Goal: Information Seeking & Learning: Learn about a topic

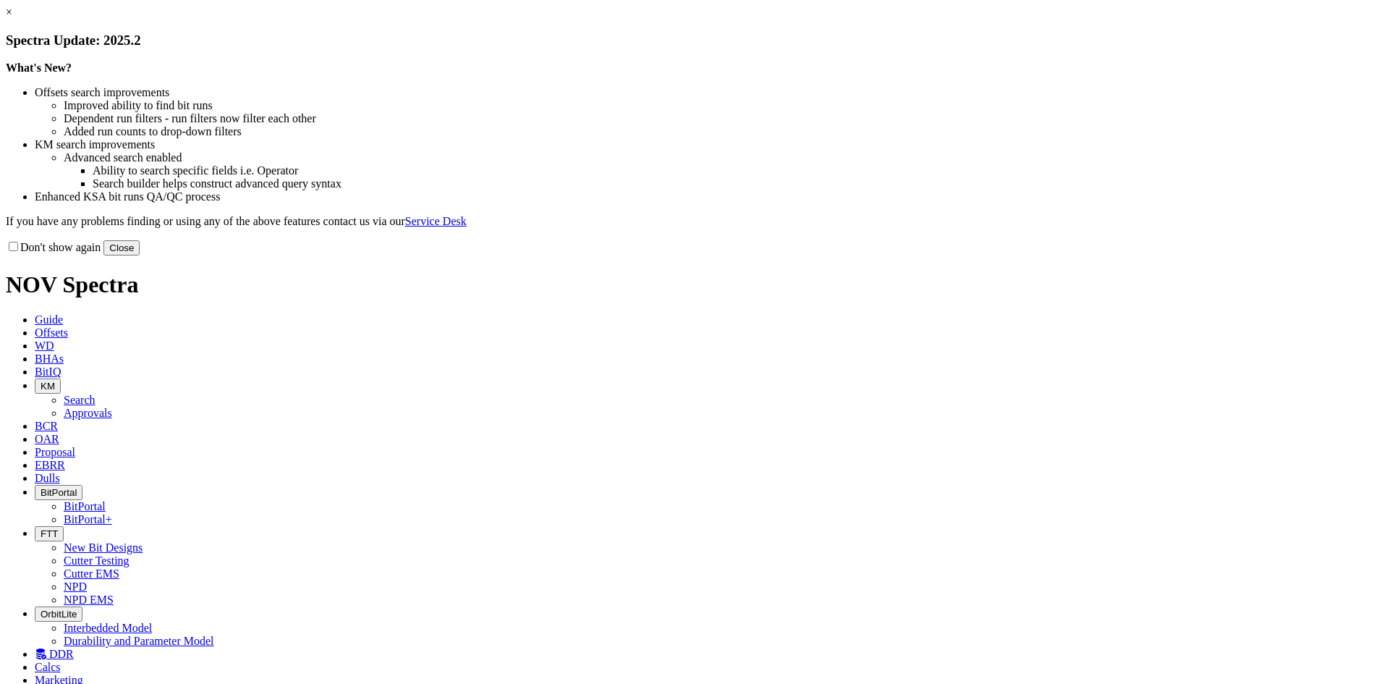
click at [140, 255] on button "Close" at bounding box center [121, 247] width 36 height 15
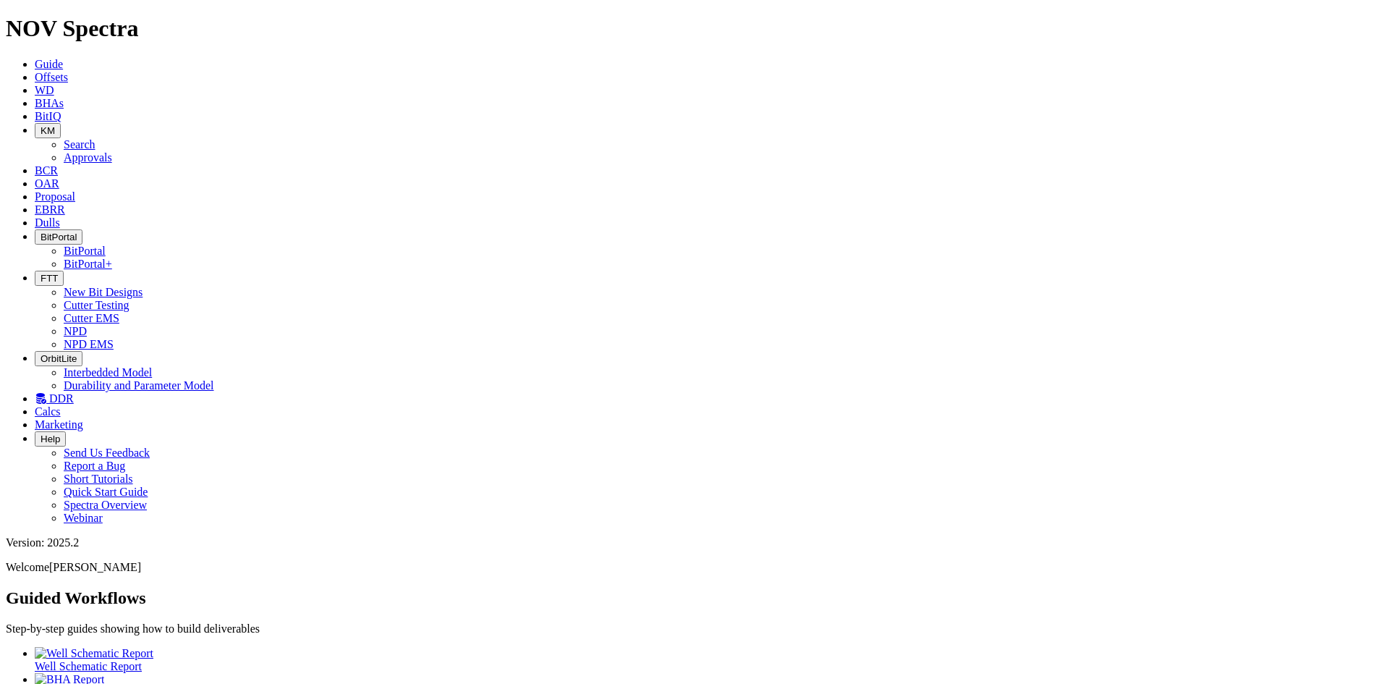
click at [41, 231] on icon "button" at bounding box center [41, 236] width 0 height 11
click at [112, 258] on link "BitPortal+" at bounding box center [88, 264] width 48 height 12
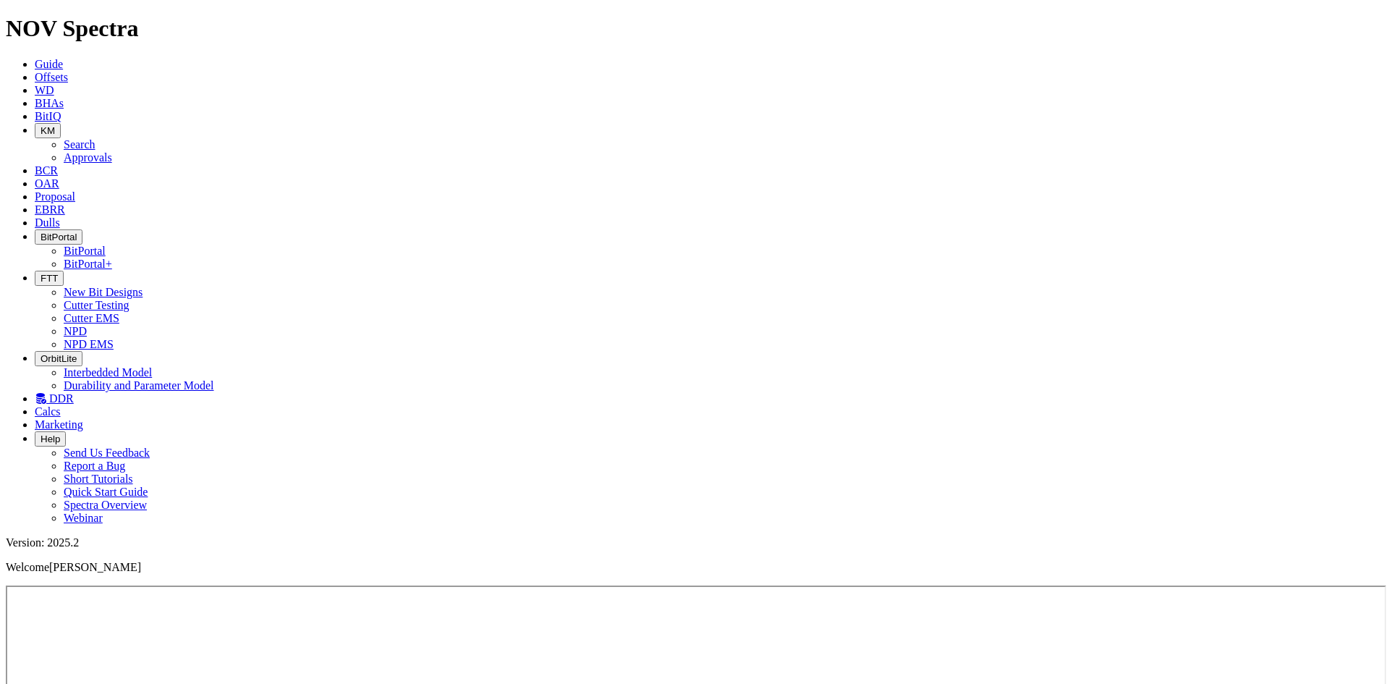
click at [35, 110] on icon at bounding box center [35, 116] width 0 height 12
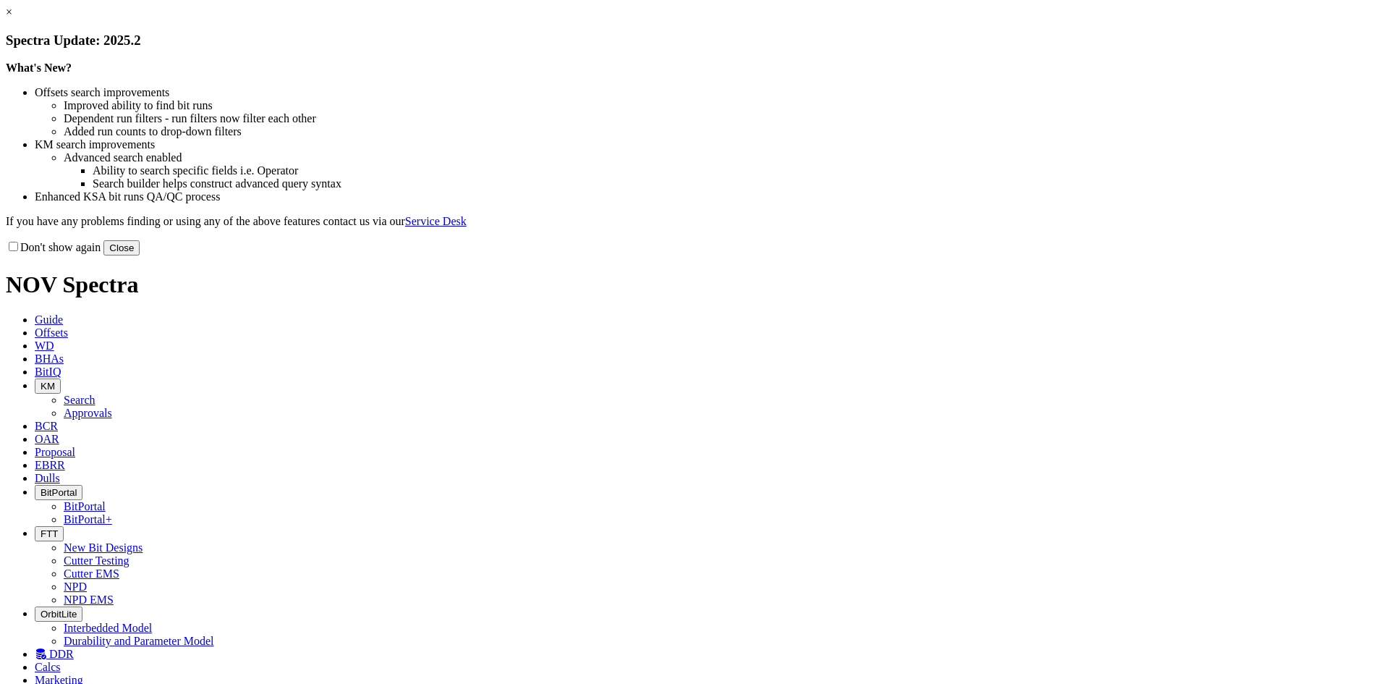
click at [140, 255] on button "Close" at bounding box center [121, 247] width 36 height 15
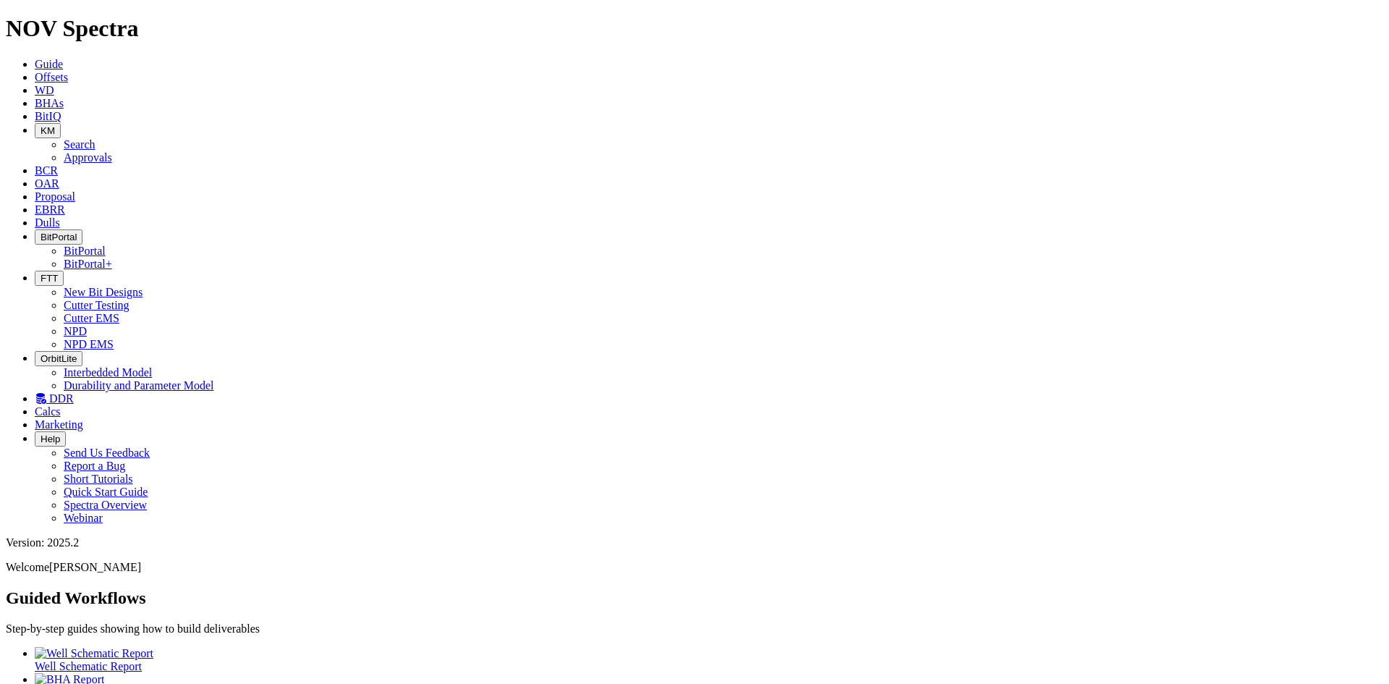
click at [35, 203] on icon at bounding box center [35, 209] width 0 height 12
click at [68, 71] on span "Offsets" at bounding box center [51, 77] width 33 height 12
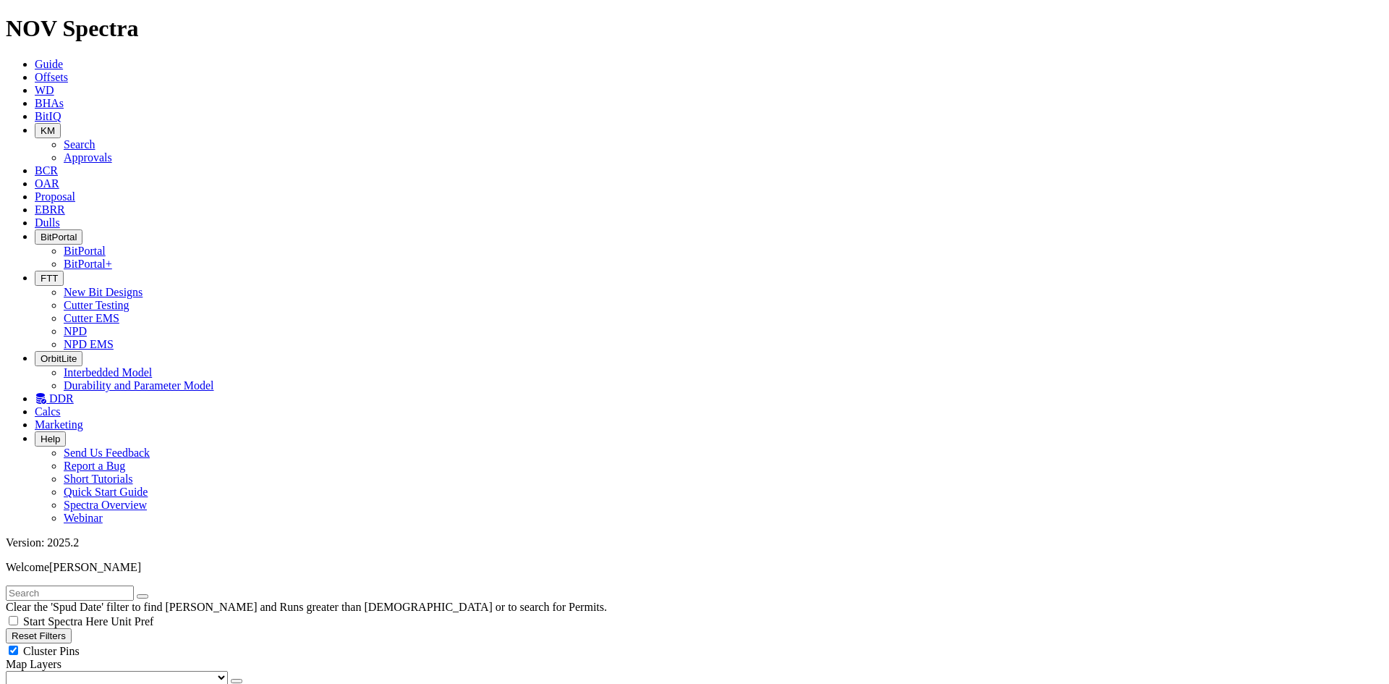
click at [113, 585] on input "text" at bounding box center [70, 592] width 128 height 15
type input "[DATE]"
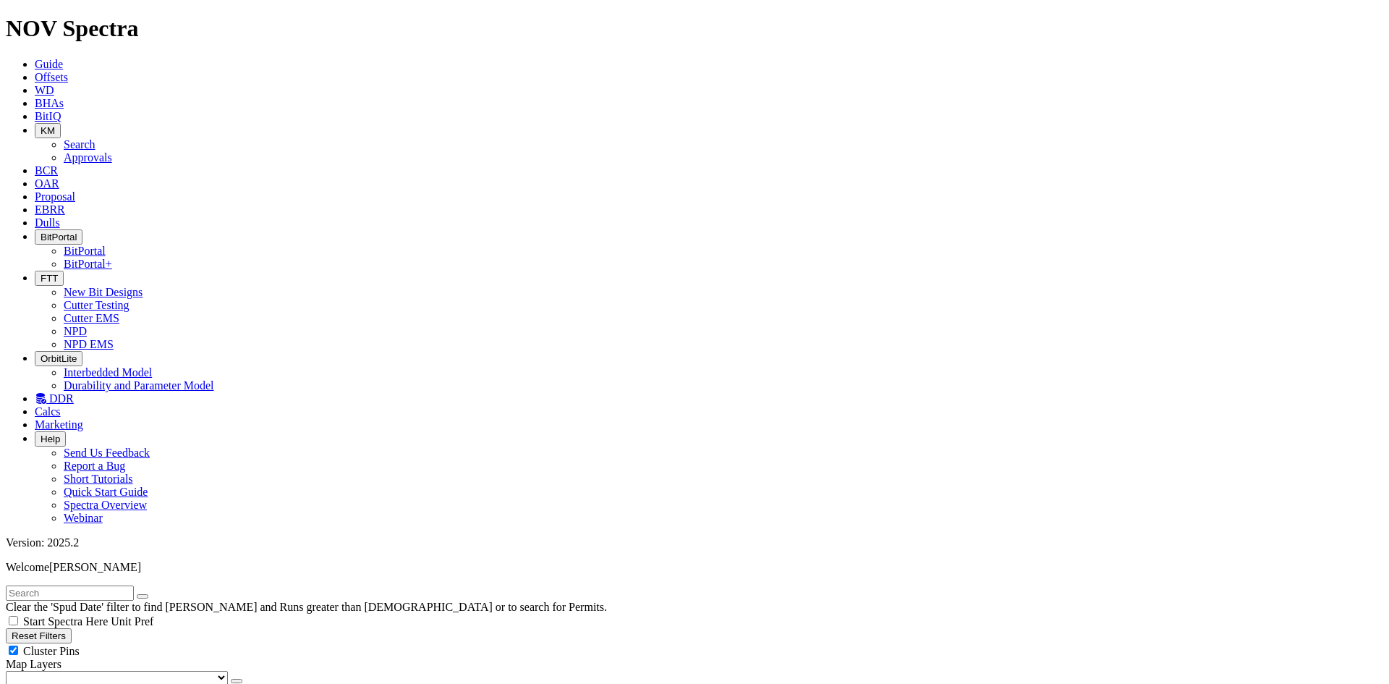
drag, startPoint x: 253, startPoint y: 634, endPoint x: 250, endPoint y: 589, distance: 45.7
type input "[DATE]"
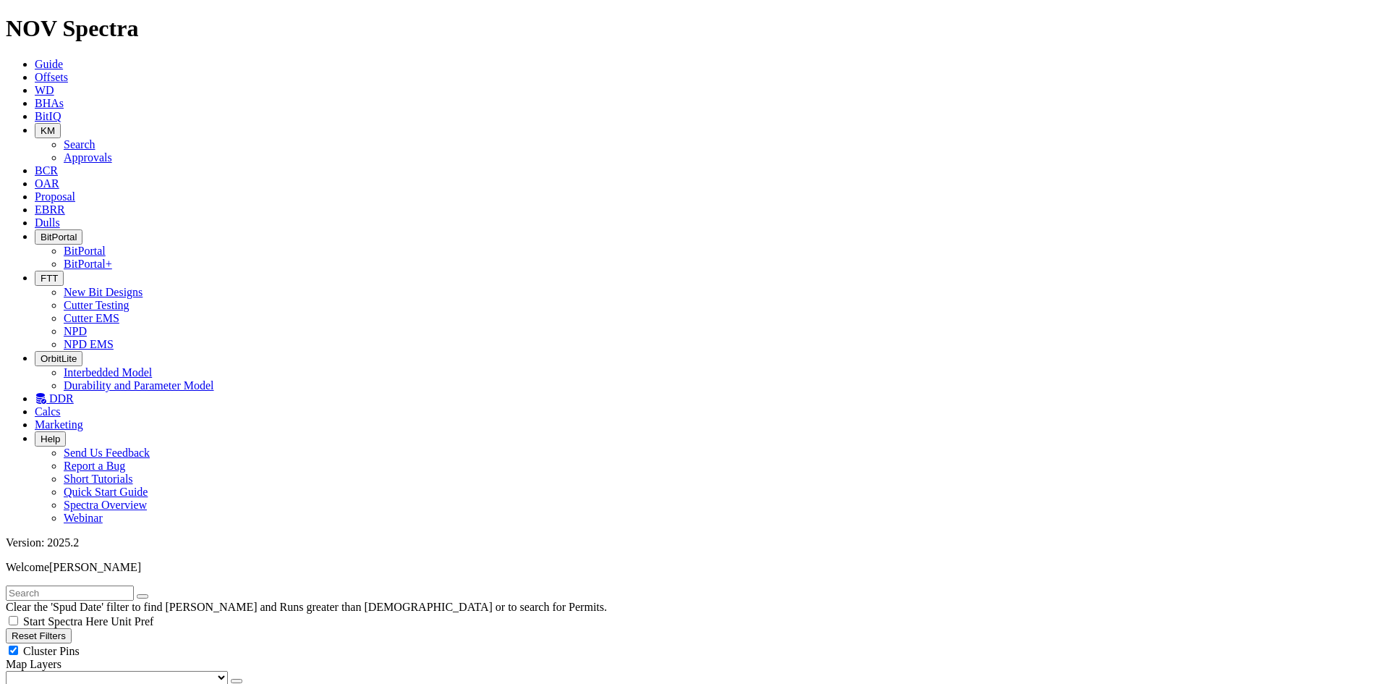
scroll to position [362, 0]
checkbox input "false"
checkbox input "true"
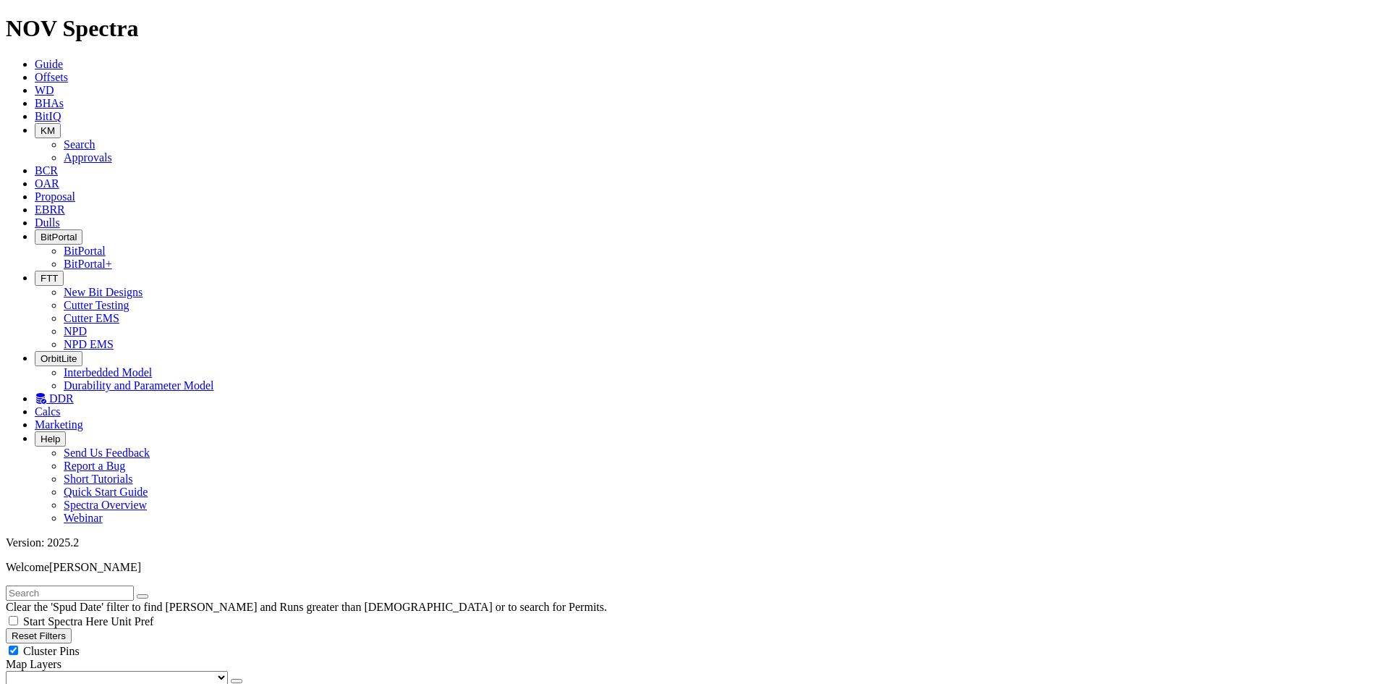
radio input "true"
radio input "false"
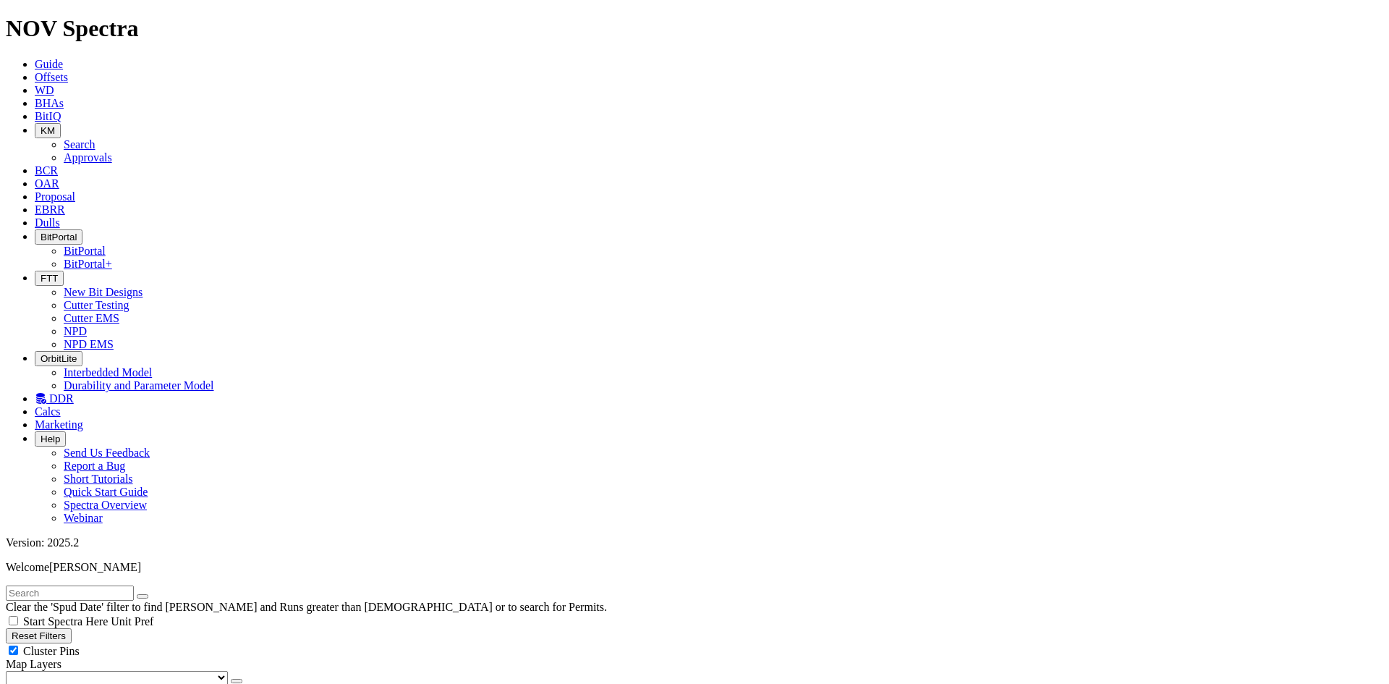
type input "[DATE]"
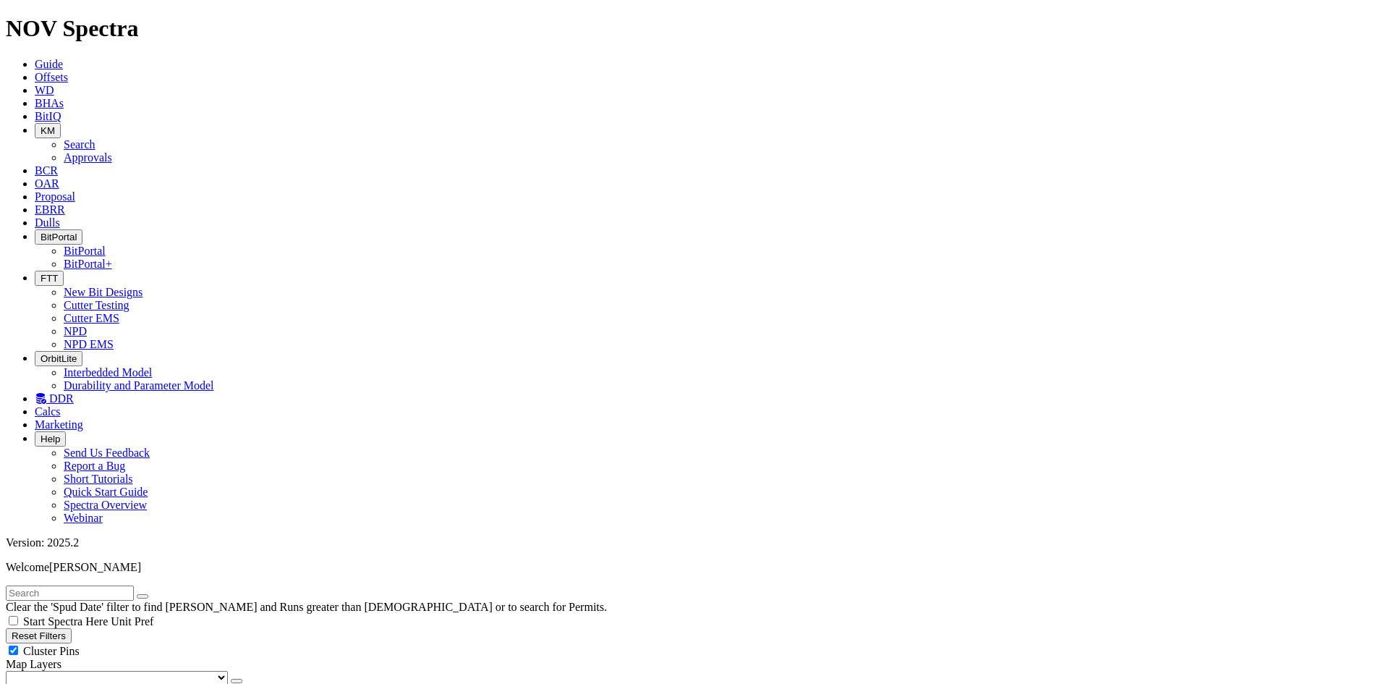
click at [35, 203] on icon at bounding box center [35, 209] width 0 height 12
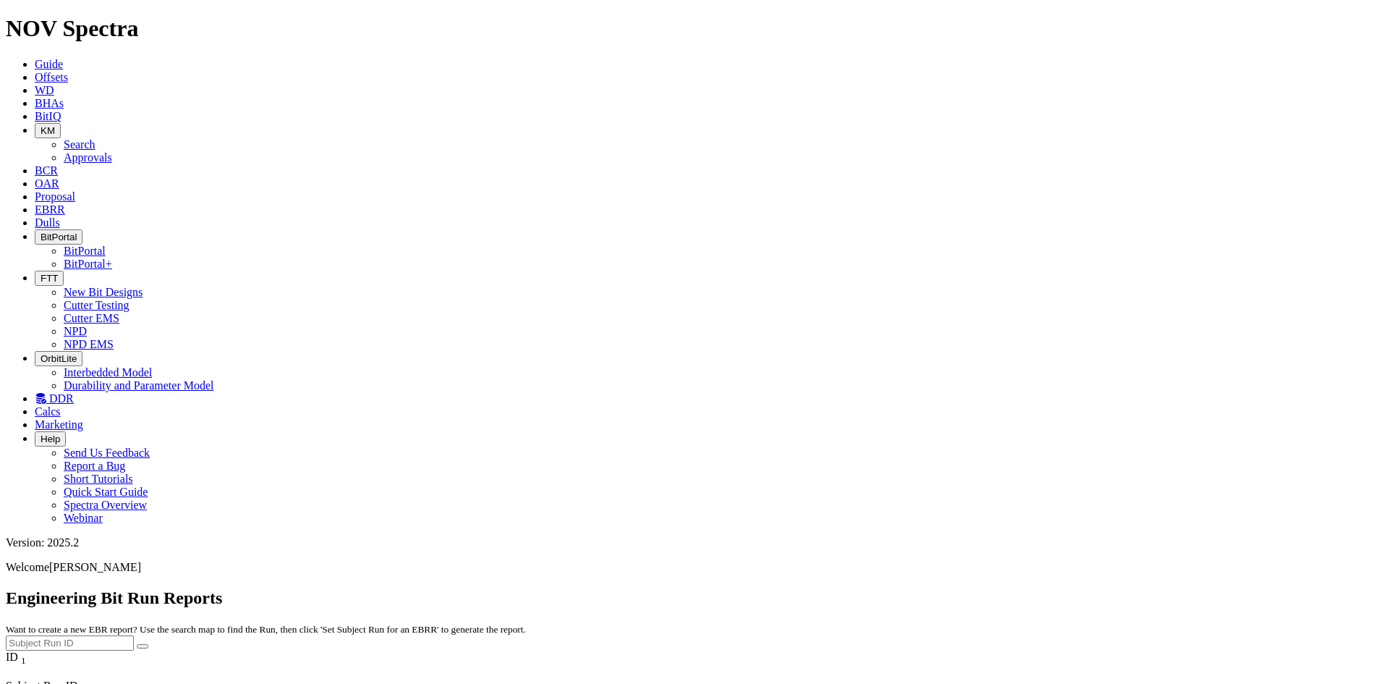
scroll to position [1302, 0]
click at [35, 71] on icon at bounding box center [35, 77] width 0 height 12
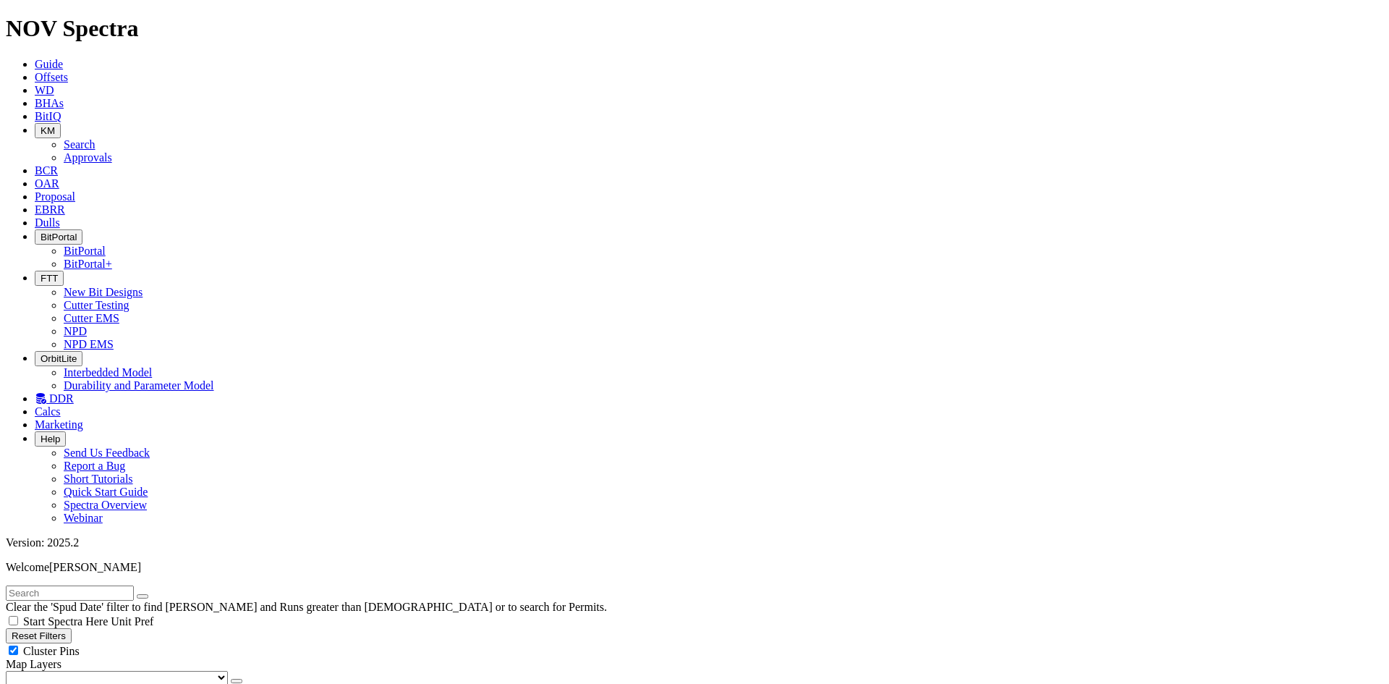
type input "[DATE]"
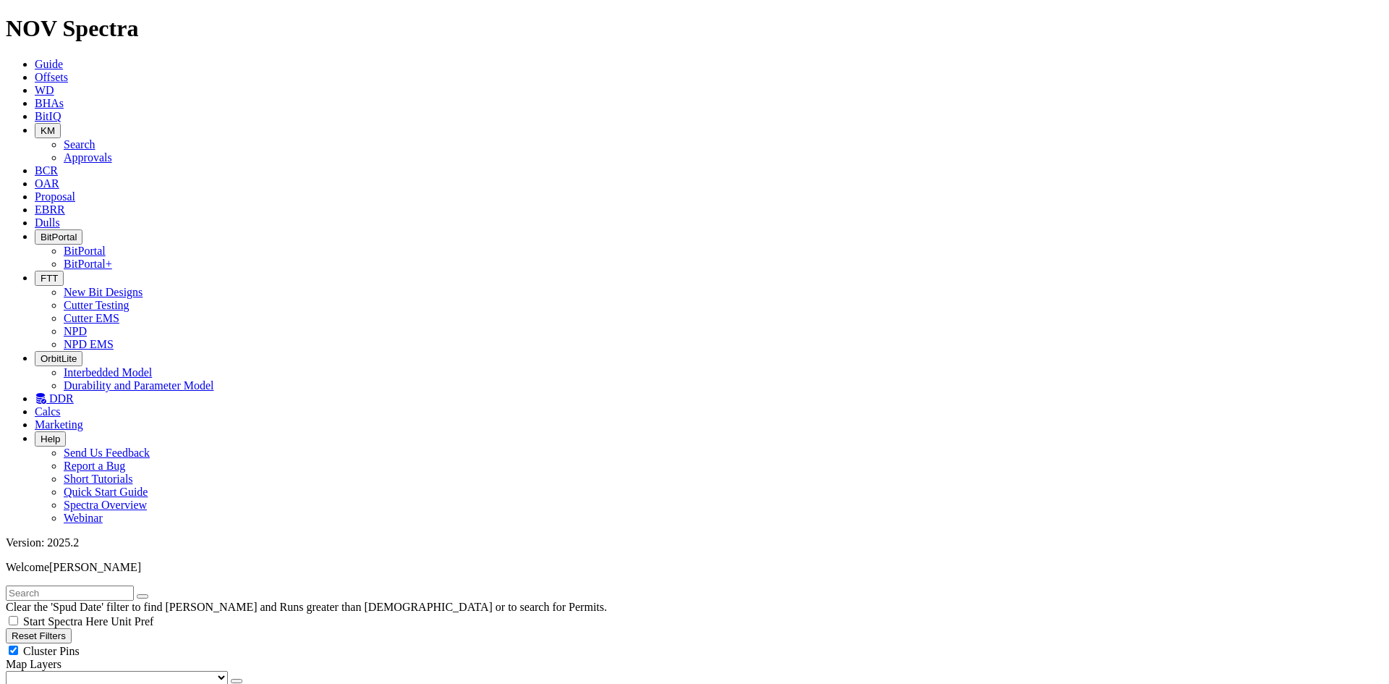
checkbox input "false"
checkbox input "true"
radio input "true"
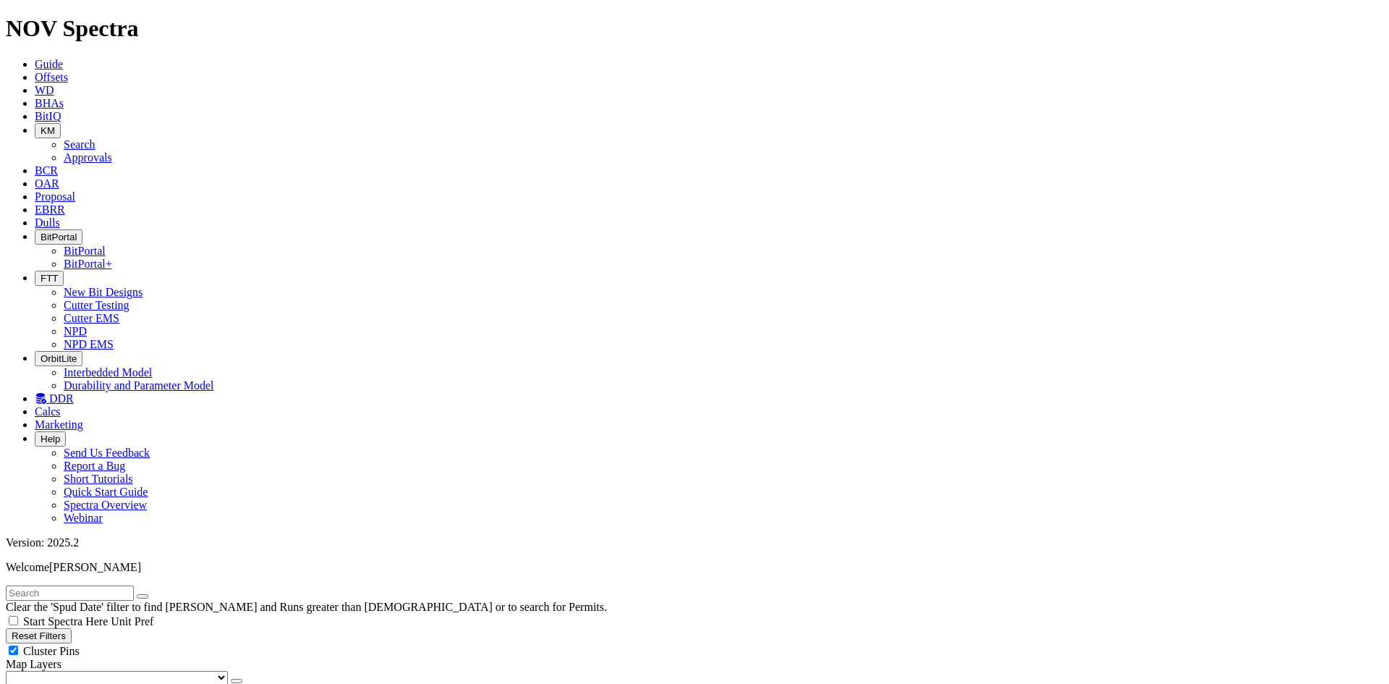
radio input "false"
